Goal: Information Seeking & Learning: Learn about a topic

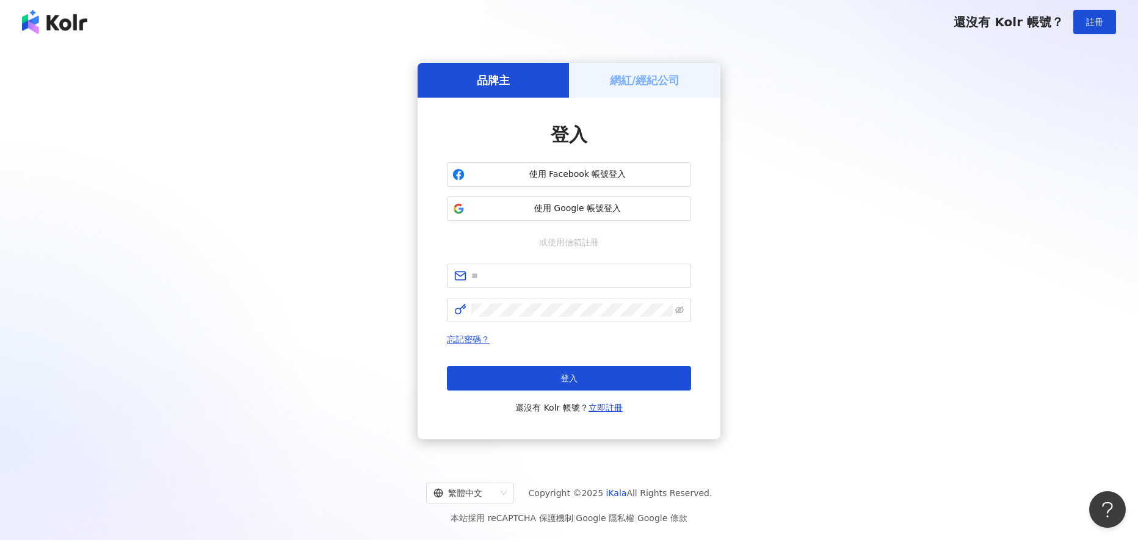
click at [494, 81] on h5 "品牌主" at bounding box center [493, 80] width 33 height 15
click at [30, 20] on img at bounding box center [54, 22] width 65 height 24
click at [546, 283] on input "text" at bounding box center [577, 275] width 212 height 13
click at [875, 349] on div "品牌主 網紅/經紀公司 登入 使用 Facebook 帳號登入 使用 Google 帳號登入 或使用信箱註冊 請填寫信箱 忘記密碼？ 登入 還沒有 Kolr …" at bounding box center [569, 251] width 1109 height 395
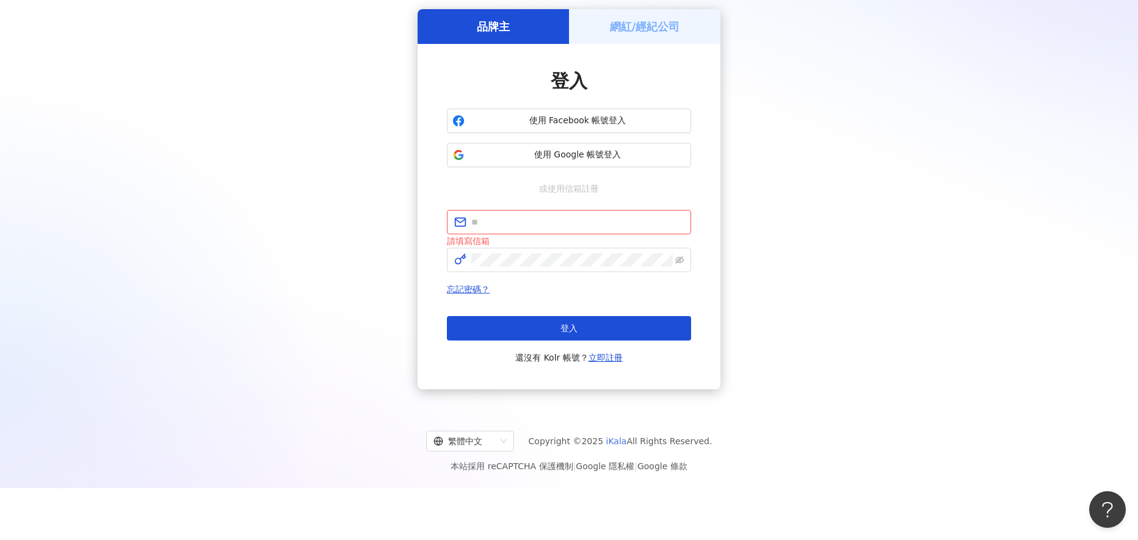
scroll to position [56, 0]
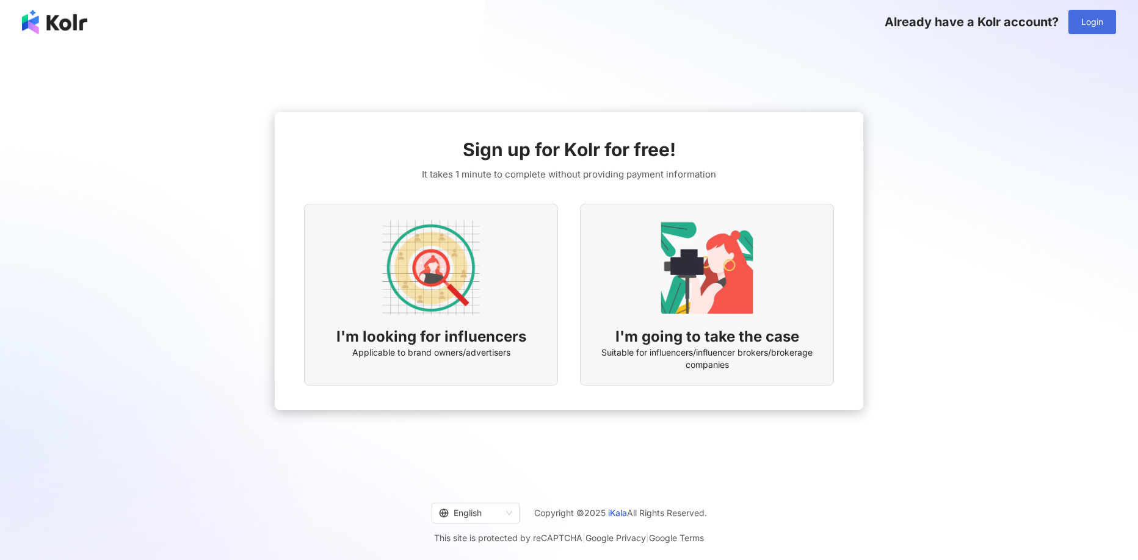
click at [1103, 30] on button "Login" at bounding box center [1092, 22] width 48 height 24
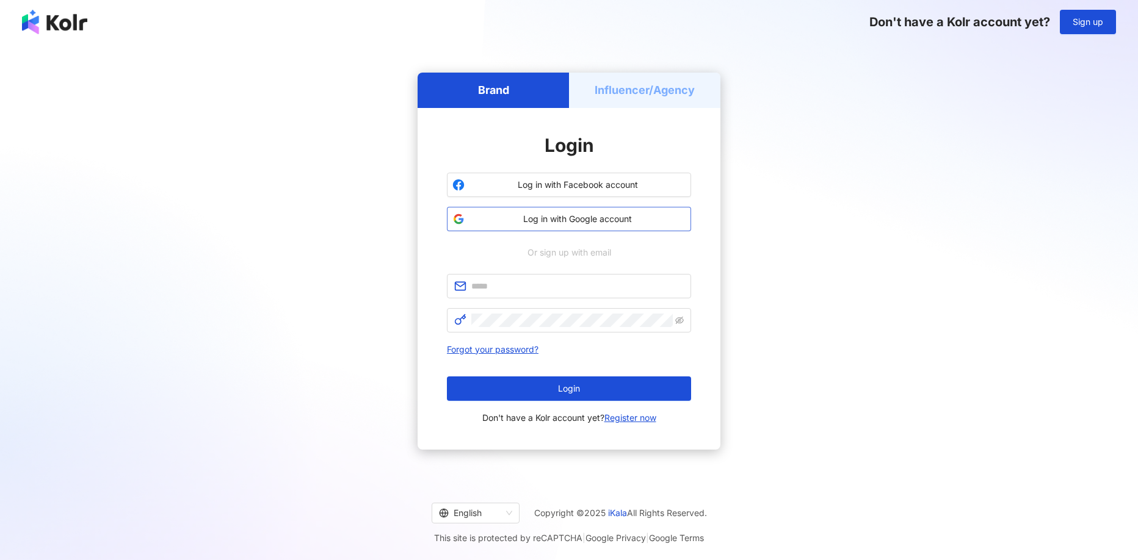
click at [600, 216] on span "Log in with Google account" at bounding box center [578, 219] width 216 height 12
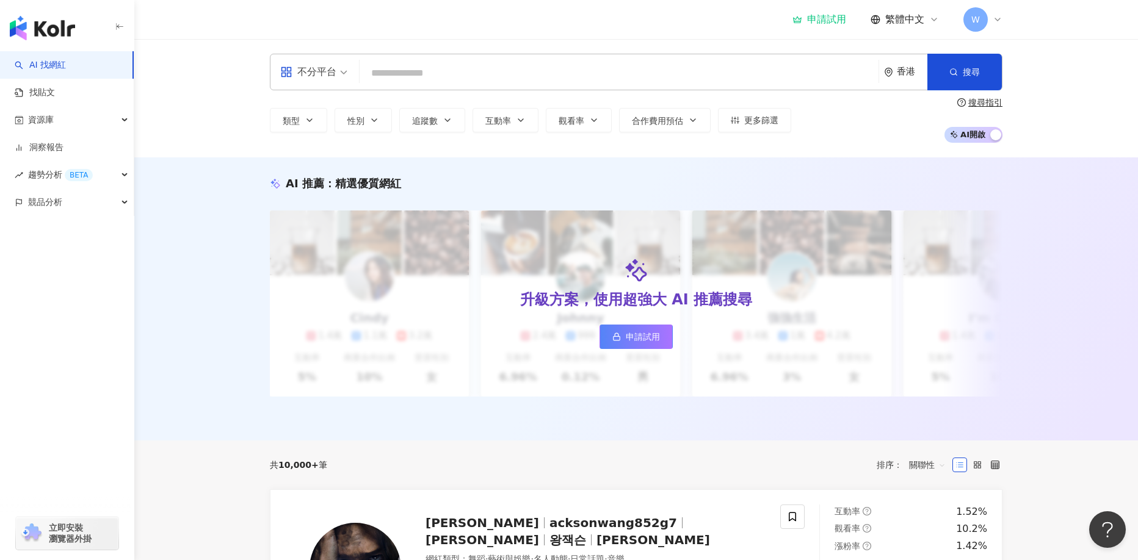
click at [374, 75] on input "search" at bounding box center [619, 73] width 509 height 23
click at [404, 74] on input "search" at bounding box center [619, 73] width 509 height 23
type input "**********"
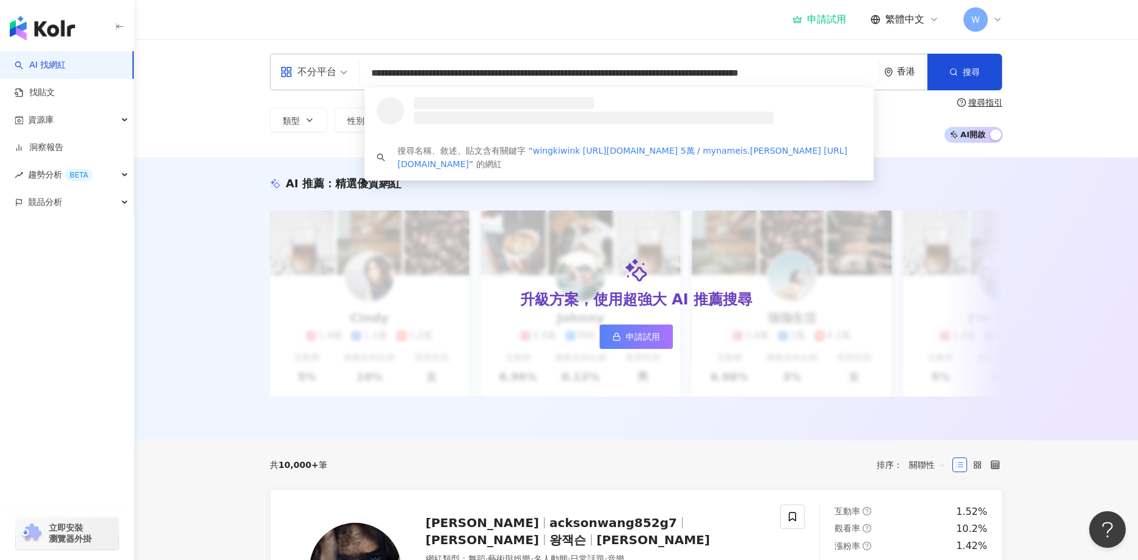
click at [490, 76] on input "**********" at bounding box center [619, 73] width 509 height 23
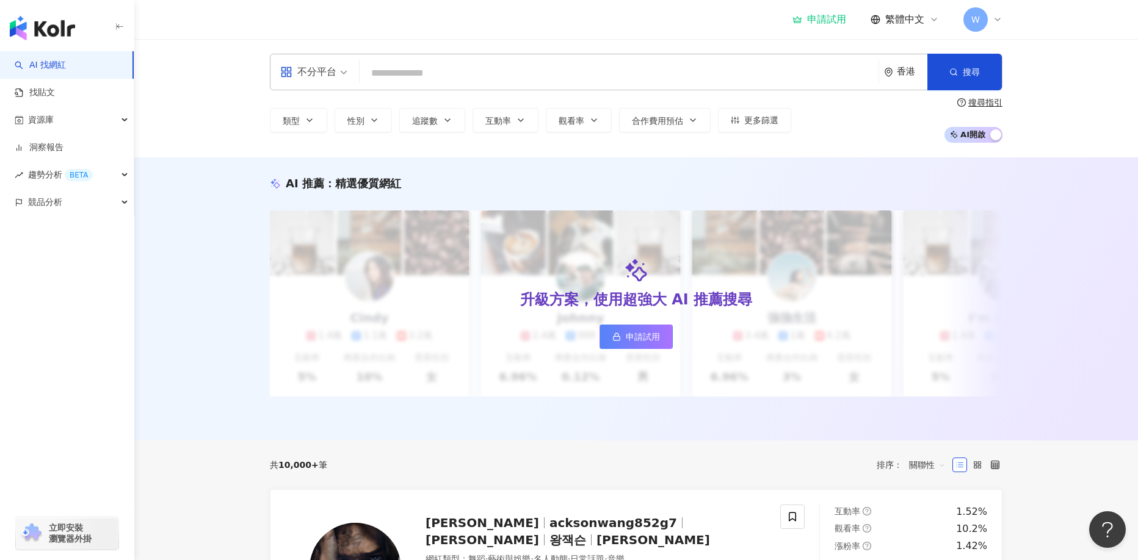
scroll to position [0, 0]
paste input "*******"
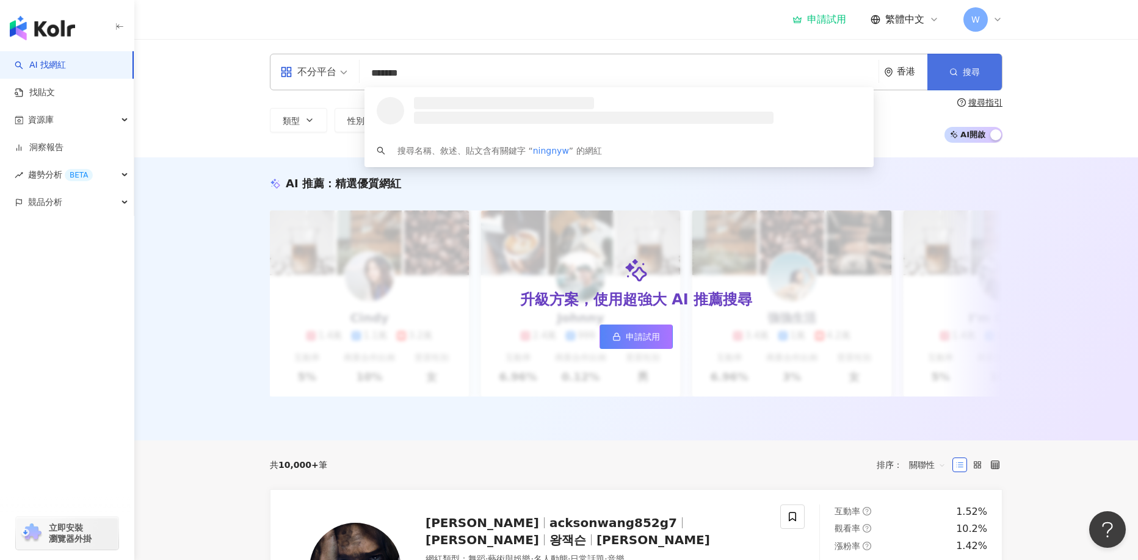
type input "*******"
click at [953, 67] on span "button" at bounding box center [953, 72] width 9 height 10
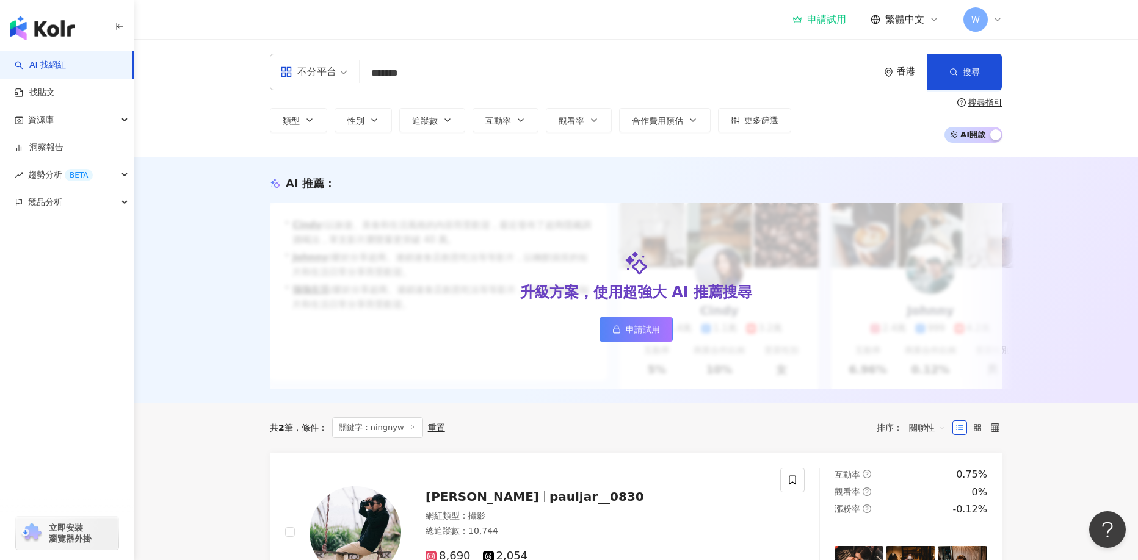
click at [462, 76] on input "*******" at bounding box center [619, 73] width 509 height 23
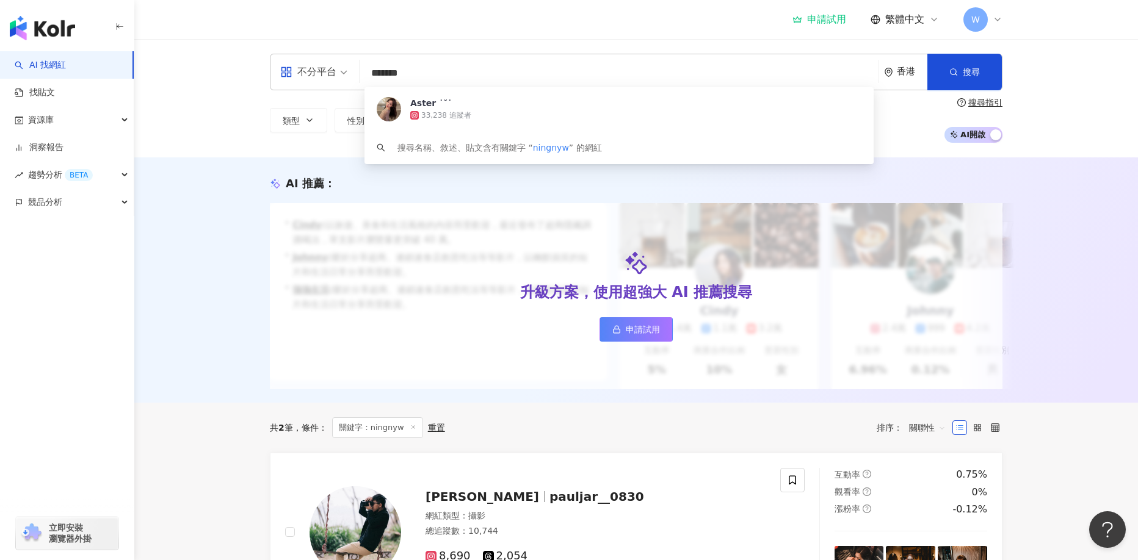
click at [462, 76] on input "*******" at bounding box center [619, 73] width 509 height 23
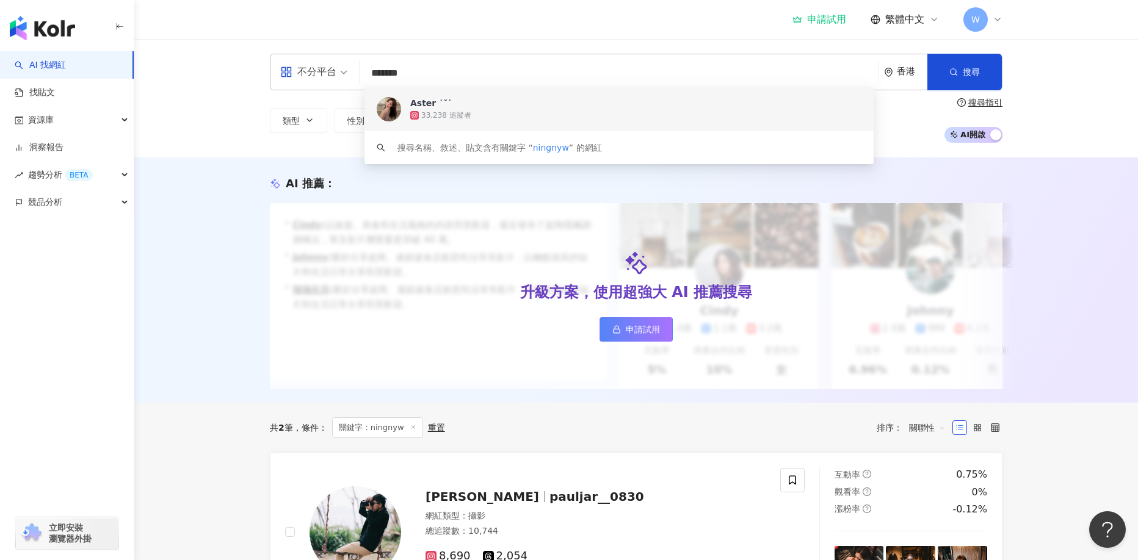
click at [439, 109] on div "Aster ˙˘˙" at bounding box center [431, 103] width 42 height 12
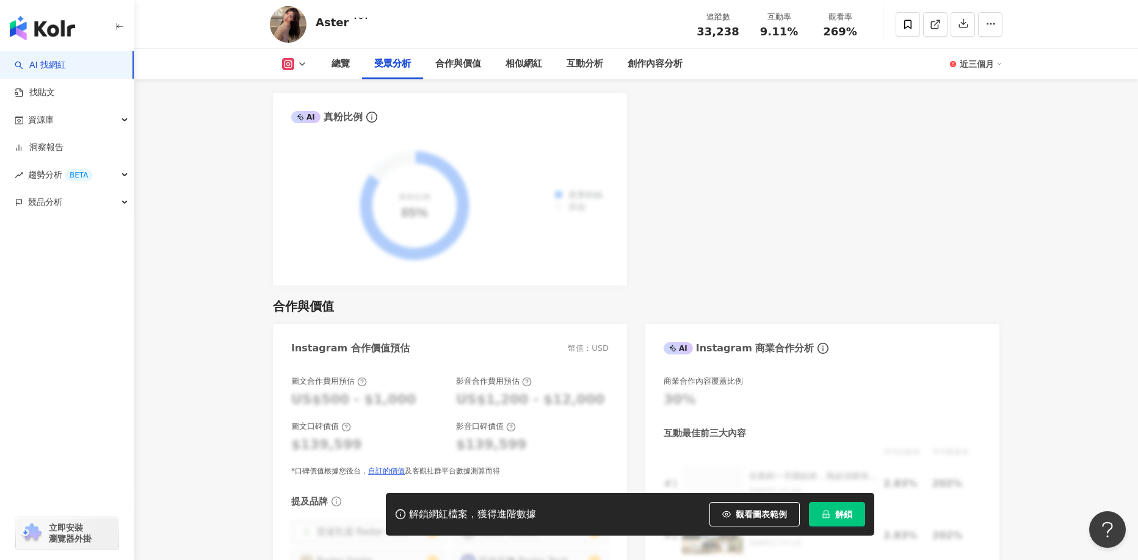
scroll to position [1099, 0]
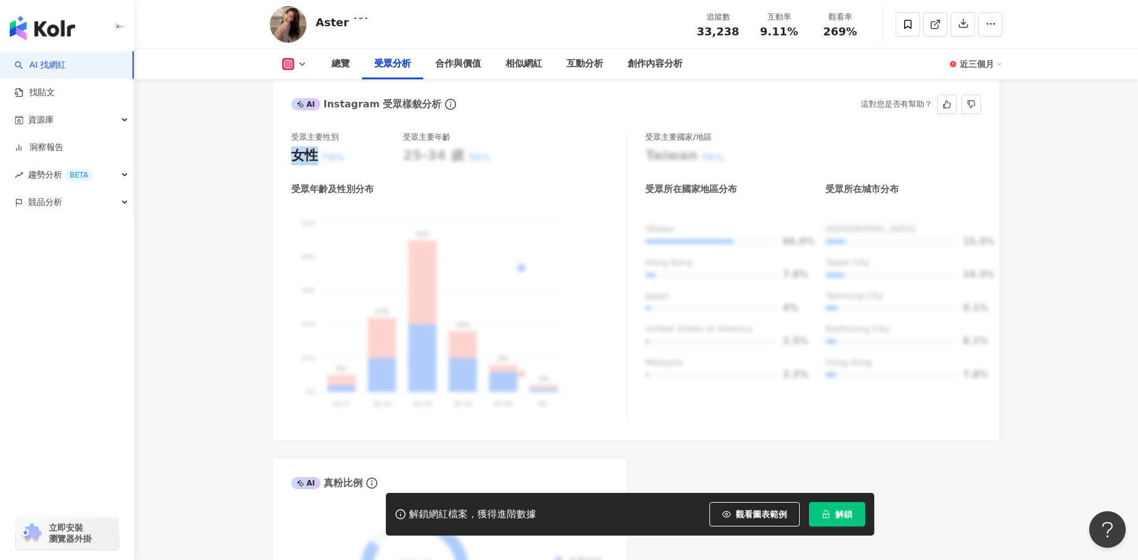
drag, startPoint x: 294, startPoint y: 144, endPoint x: 317, endPoint y: 144, distance: 23.2
click at [317, 147] on div "女性" at bounding box center [304, 156] width 27 height 19
click at [539, 16] on div "Aster ˙˘˙ 追蹤數 33,238 互動率 9.11% 觀看率 269%" at bounding box center [636, 24] width 782 height 48
click at [66, 62] on link "AI 找網紅" at bounding box center [40, 65] width 51 height 12
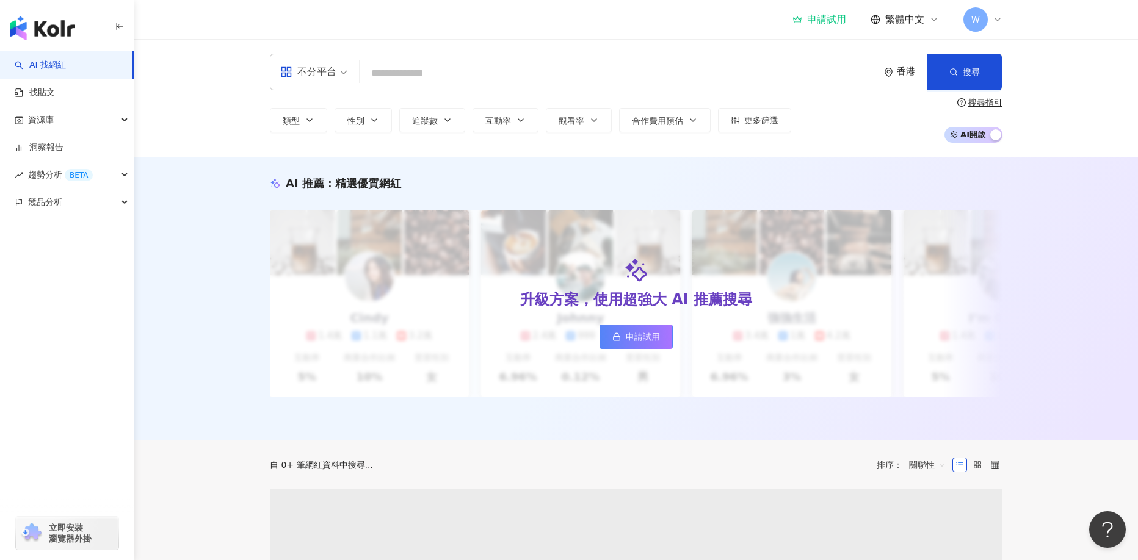
click at [430, 74] on input "search" at bounding box center [619, 73] width 509 height 23
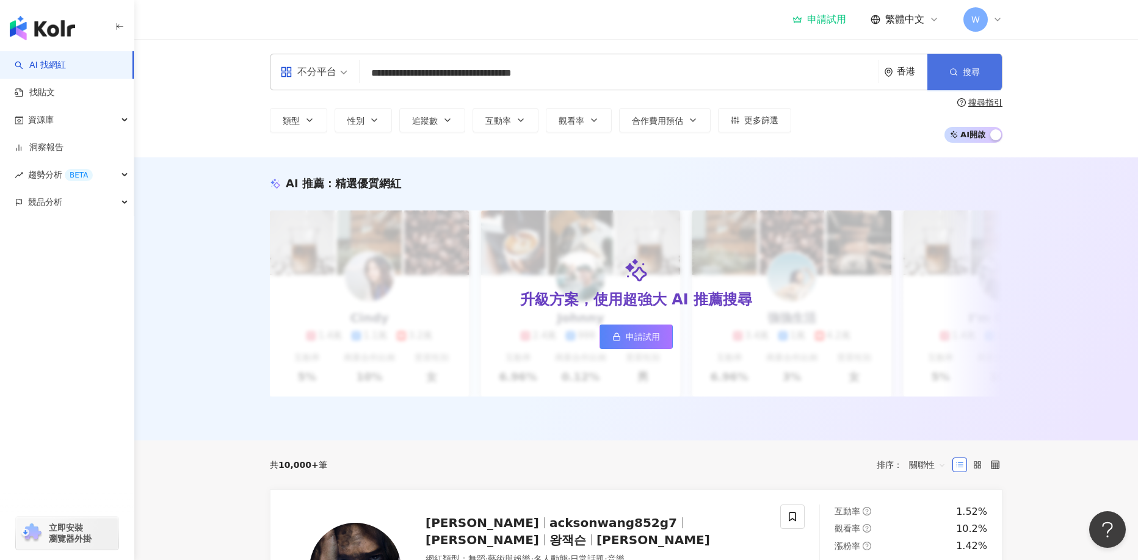
type input "**********"
click at [949, 67] on span "button" at bounding box center [953, 72] width 9 height 10
click at [648, 73] on input "**********" at bounding box center [619, 73] width 509 height 23
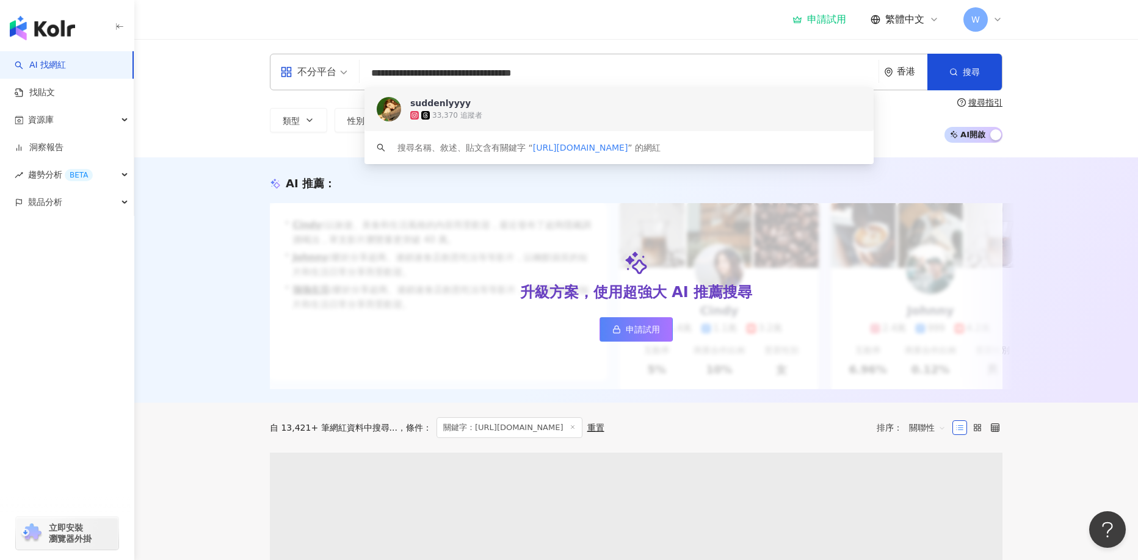
click at [527, 116] on div "33,370 追蹤者" at bounding box center [635, 115] width 451 height 12
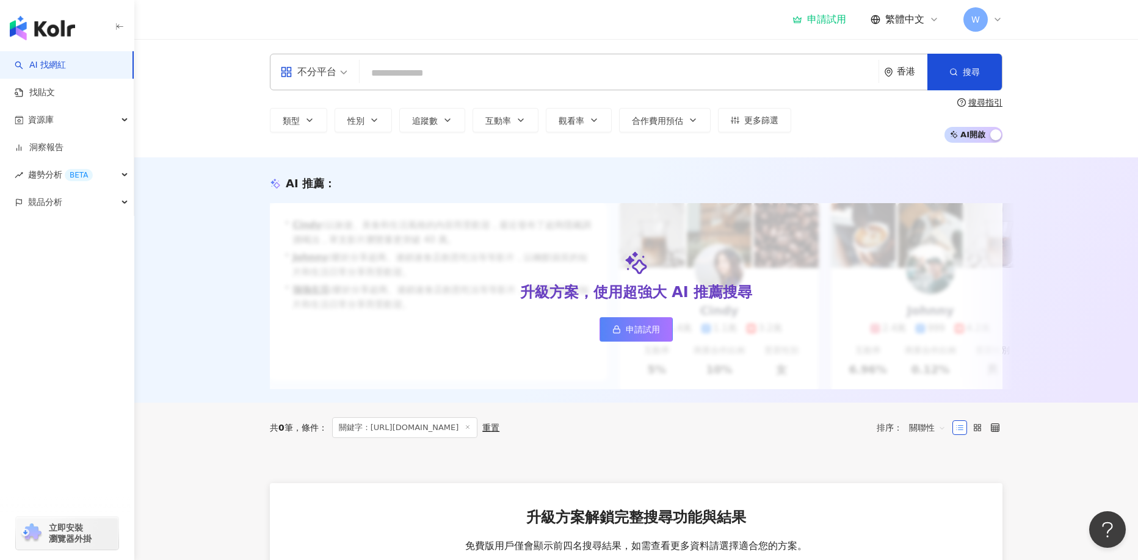
click at [48, 61] on link "AI 找網紅" at bounding box center [40, 65] width 51 height 12
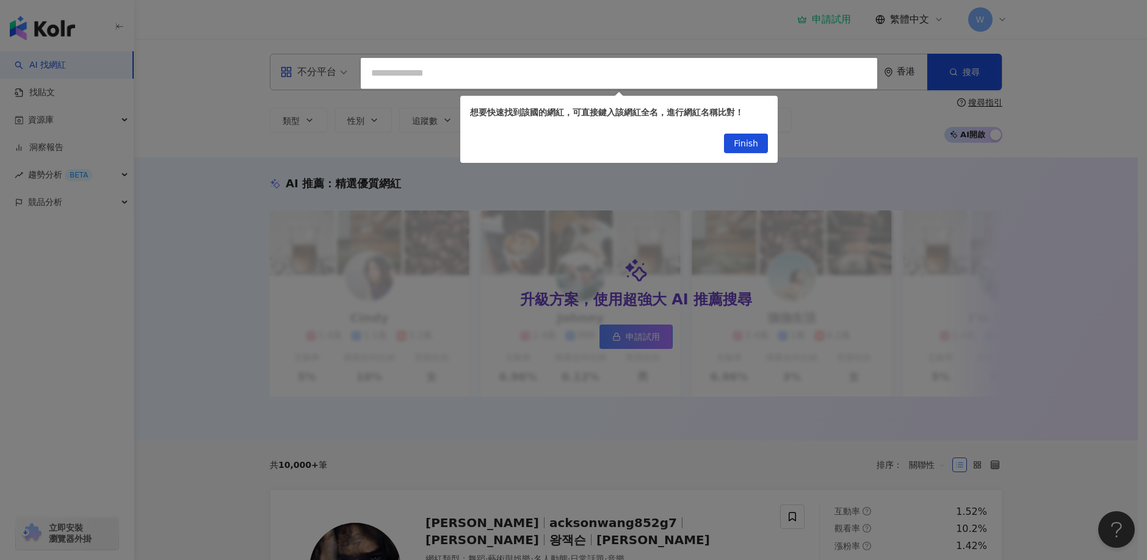
click at [533, 72] on div at bounding box center [573, 280] width 1147 height 560
click at [764, 141] on button "Finish" at bounding box center [746, 144] width 44 height 20
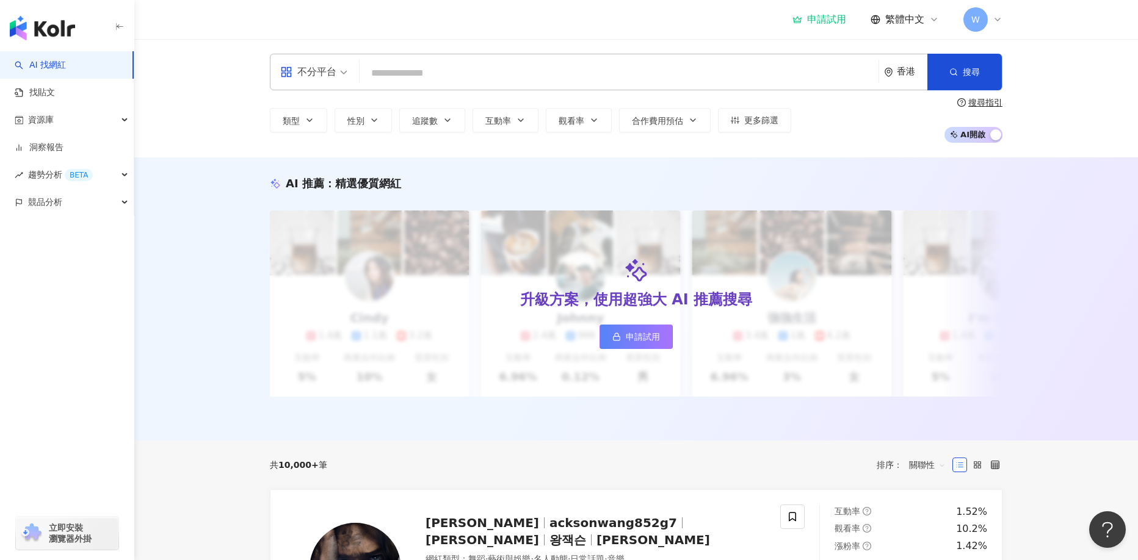
click at [621, 58] on div "不分平台 香港 搜尋 5dbfee9d-ffe6-4223-b8f4-4ef8290afdde suddenlyyyy 33,370 追蹤者 搜尋名稱、敘述、…" at bounding box center [636, 72] width 733 height 37
click at [539, 57] on div "不分平台 香港 搜尋 5dbfee9d-ffe6-4223-b8f4-4ef8290afdde suddenlyyyy 33,370 追蹤者 搜尋名稱、敘述、…" at bounding box center [636, 72] width 733 height 37
click at [529, 65] on input "search" at bounding box center [619, 73] width 509 height 23
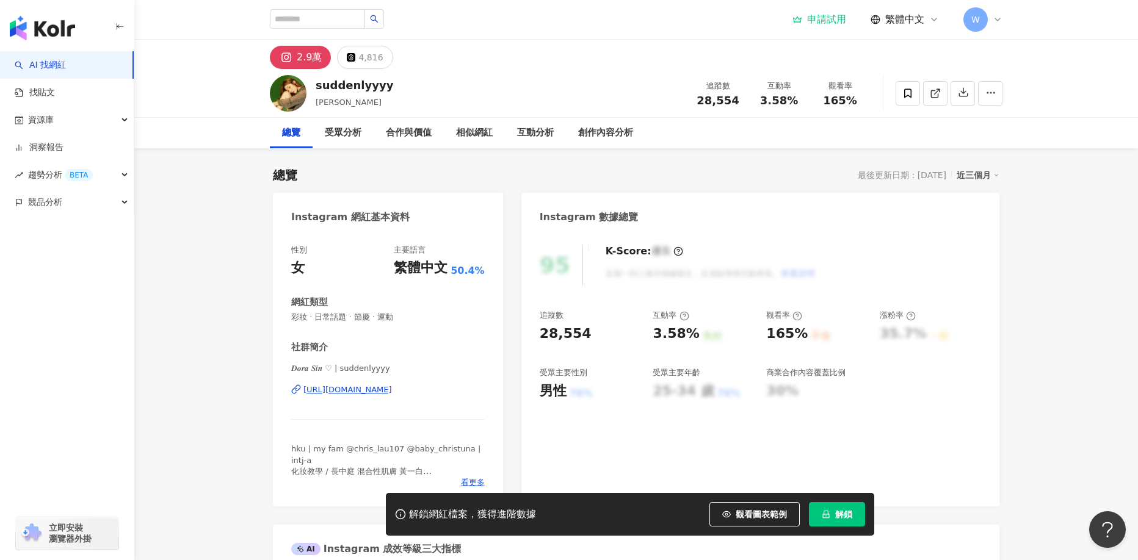
click at [564, 391] on div "男性" at bounding box center [553, 391] width 27 height 19
click at [328, 15] on input "search" at bounding box center [317, 19] width 95 height 20
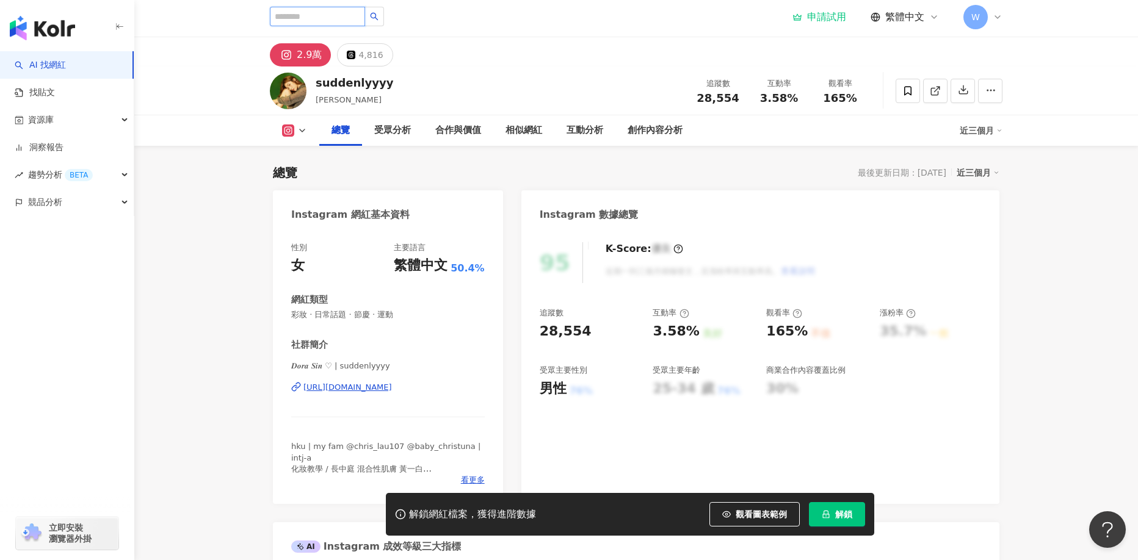
scroll to position [122, 0]
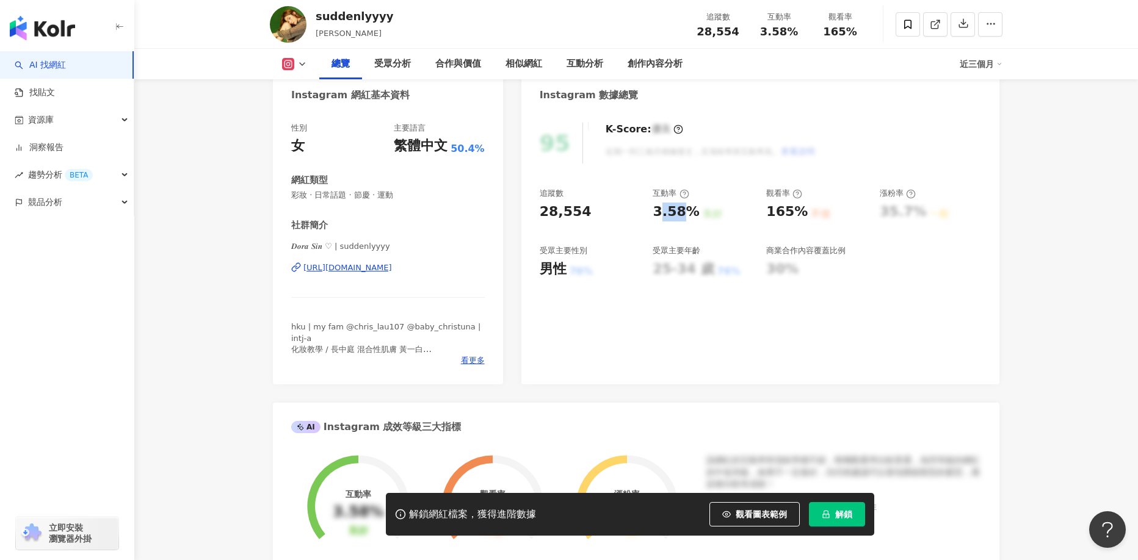
click at [678, 211] on div "3.58%" at bounding box center [676, 212] width 46 height 19
click at [799, 216] on div "165%" at bounding box center [787, 212] width 42 height 19
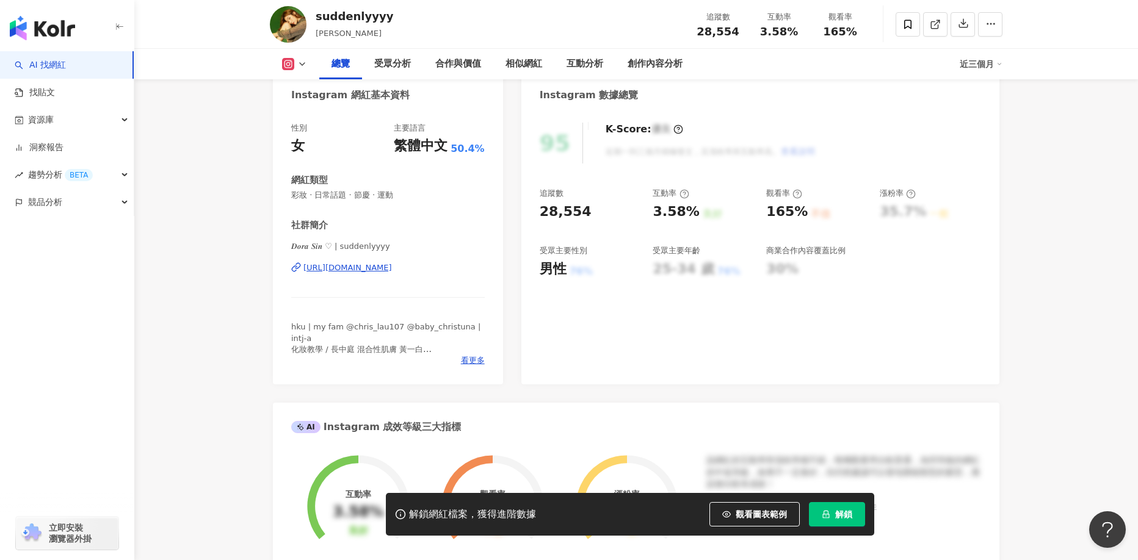
click at [799, 216] on div "165%" at bounding box center [787, 212] width 42 height 19
click at [658, 214] on div "3.58%" at bounding box center [676, 212] width 46 height 19
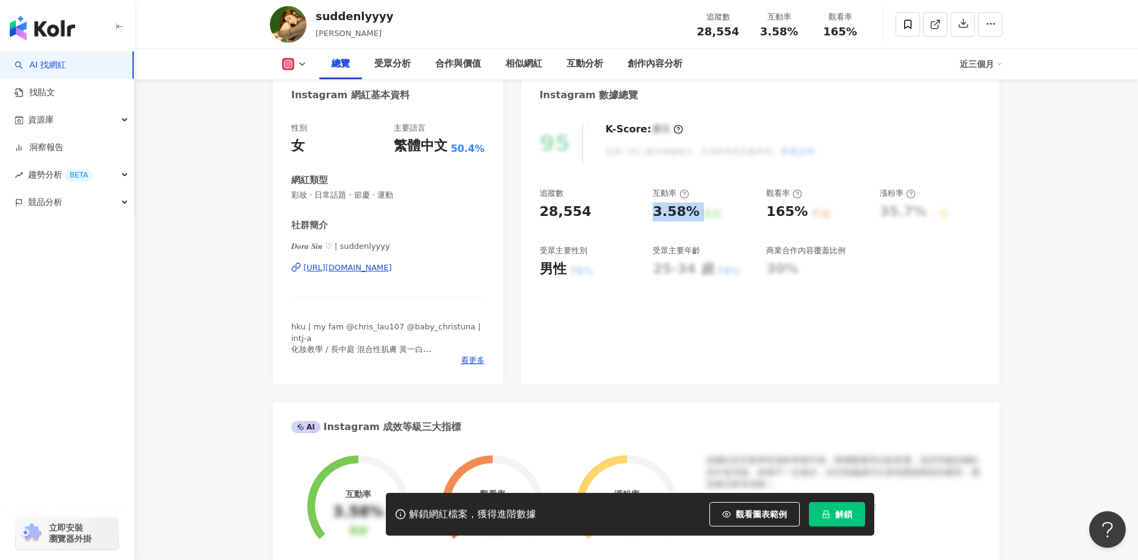
copy div "3.58% 良好"
click at [675, 211] on div "3.58%" at bounding box center [676, 212] width 46 height 19
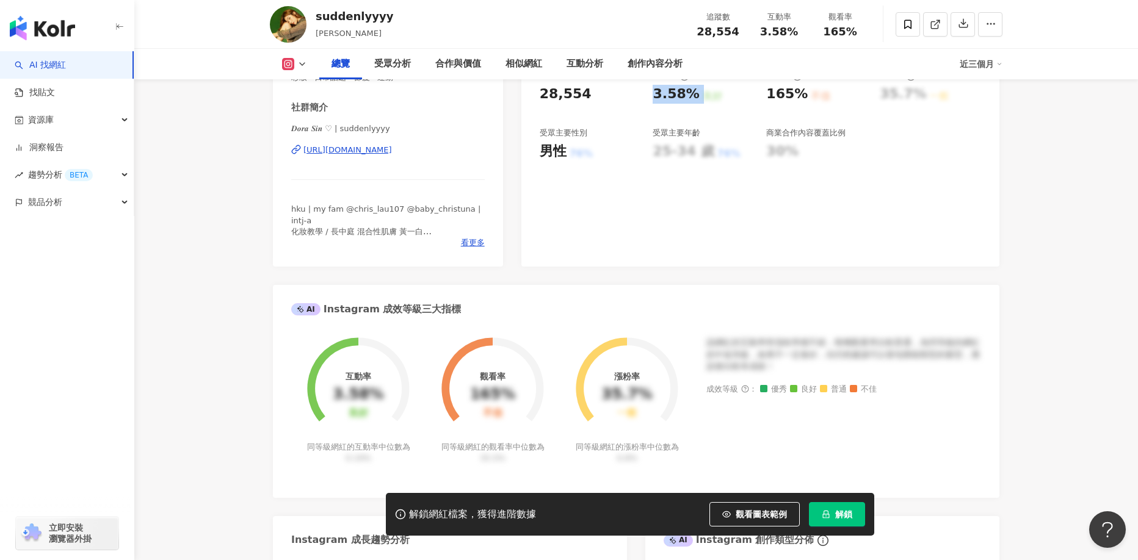
scroll to position [61, 0]
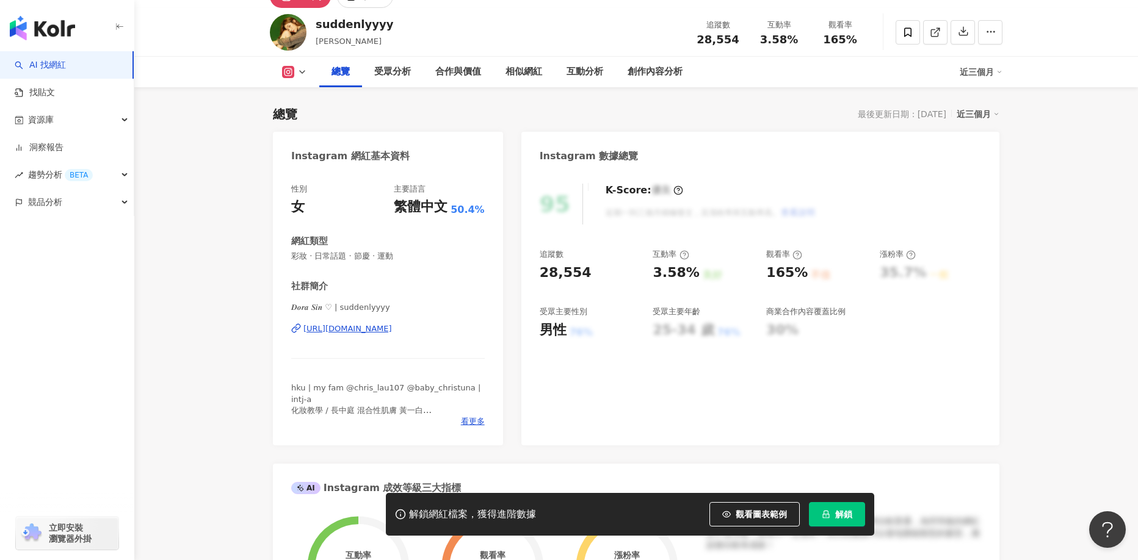
click at [772, 258] on div "觀看率" at bounding box center [784, 254] width 36 height 11
drag, startPoint x: 771, startPoint y: 256, endPoint x: 791, endPoint y: 256, distance: 19.5
click at [791, 256] on div "觀看率" at bounding box center [784, 254] width 36 height 11
drag, startPoint x: 764, startPoint y: 254, endPoint x: 788, endPoint y: 252, distance: 23.9
click at [790, 255] on div "追蹤數 28,554 互動率 3.58% 良好 觀看率 165% 不佳 漲粉率 35.7% 一般 受眾主要性別 男性 76% 受眾主要年齡 25-34 歲 7…" at bounding box center [760, 294] width 441 height 90
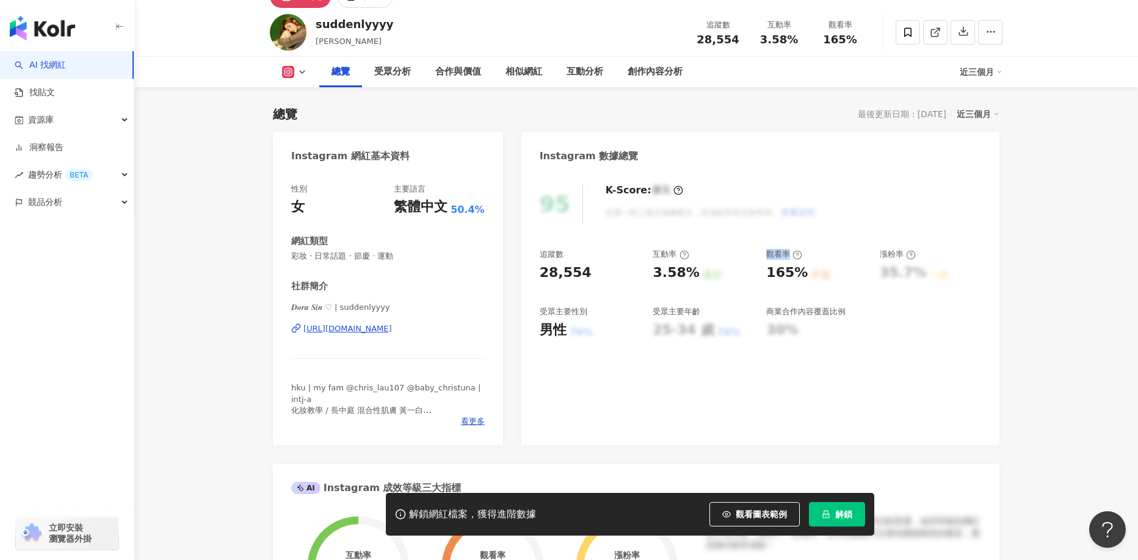
copy div "觀看率"
drag, startPoint x: 648, startPoint y: 275, endPoint x: 695, endPoint y: 272, distance: 47.1
click at [695, 272] on div "追蹤數 28,554 互動率 3.58% 良好 觀看率 165% 不佳 漲粉率 35.7% 一般 受眾主要性別 男性 76% 受眾主要年齡 25-34 歲 7…" at bounding box center [760, 294] width 441 height 90
copy div "3.58%"
drag, startPoint x: 771, startPoint y: 274, endPoint x: 793, endPoint y: 275, distance: 22.0
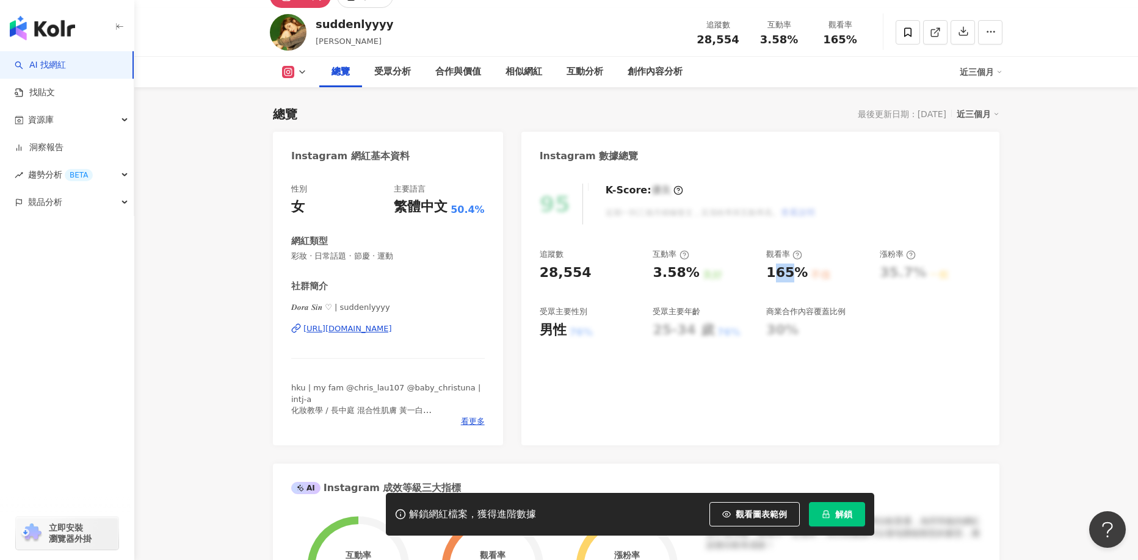
click at [797, 275] on div "165%" at bounding box center [787, 273] width 42 height 19
drag, startPoint x: 772, startPoint y: 275, endPoint x: 804, endPoint y: 275, distance: 32.4
click at [804, 275] on div "追蹤數 28,554 互動率 3.58% 良好 觀看率 165% 不佳 漲粉率 35.7% 一般 受眾主要性別 男性 76% 受眾主要年齡 25-34 歲 7…" at bounding box center [760, 294] width 441 height 90
copy div "165%"
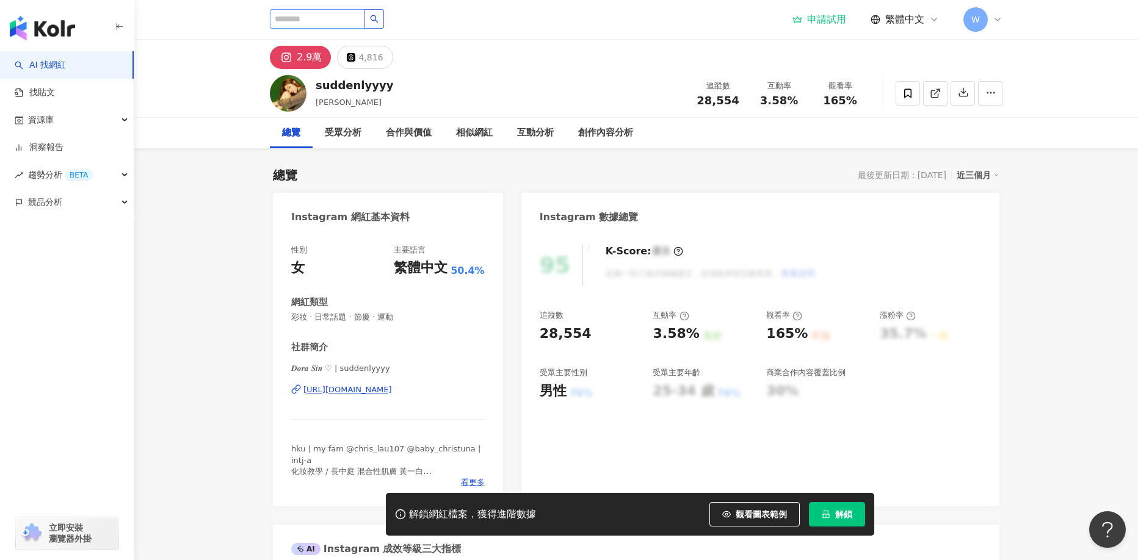
paste input "**********"
type input "**********"
click at [384, 20] on button "button" at bounding box center [375, 19] width 20 height 20
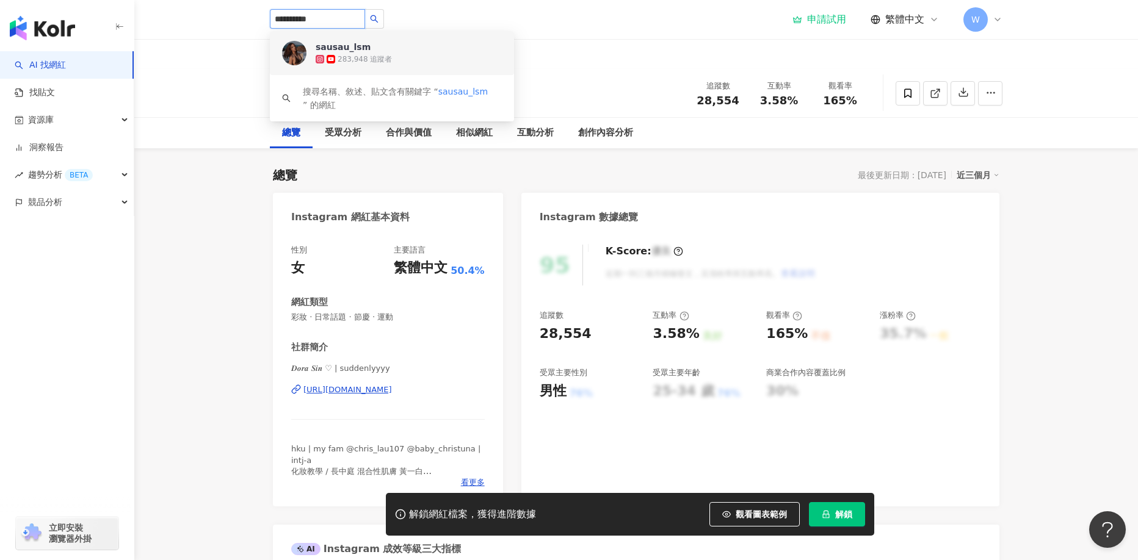
click at [400, 58] on div "283,948 追蹤者" at bounding box center [409, 59] width 186 height 12
